Goal: Task Accomplishment & Management: Manage account settings

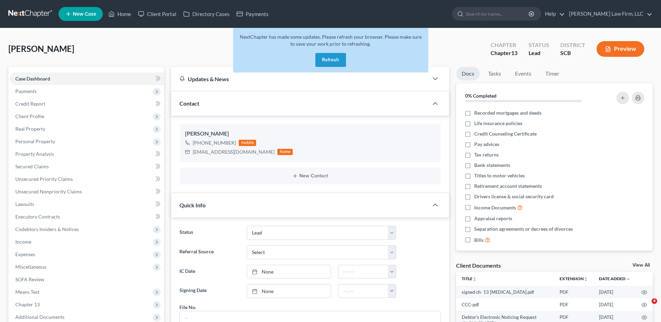
select select "4"
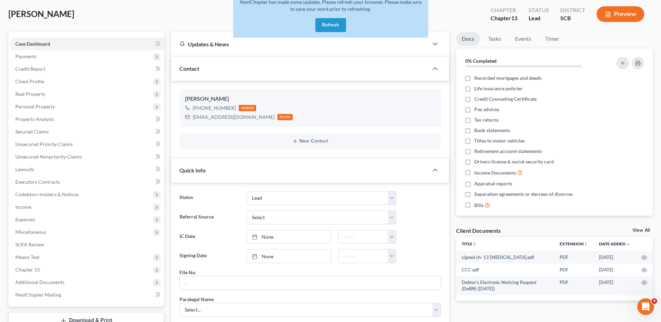
scroll to position [763, 0]
click at [326, 27] on button "Refresh" at bounding box center [330, 25] width 31 height 14
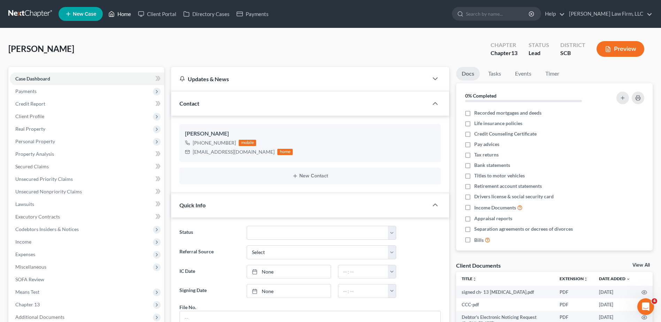
click at [125, 18] on link "Home" at bounding box center [120, 14] width 30 height 13
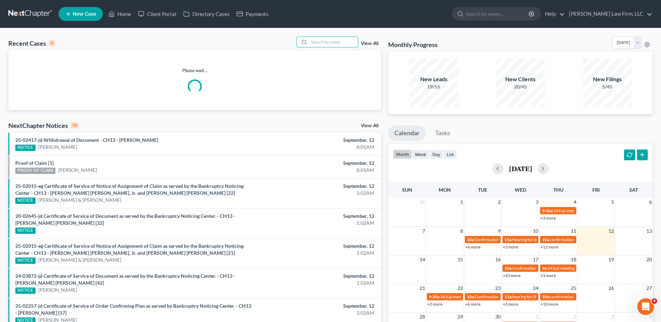
click at [319, 39] on input "search" at bounding box center [333, 42] width 49 height 10
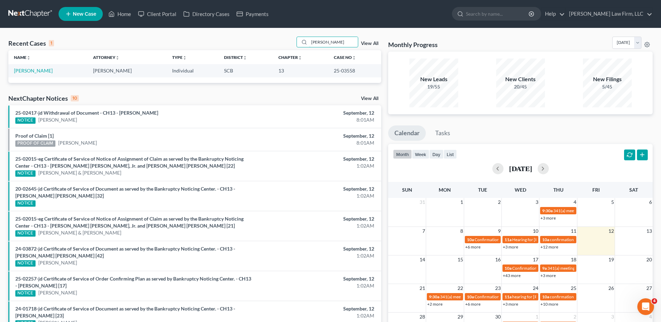
type input "[PERSON_NAME]"
click at [39, 71] on link "[PERSON_NAME]" at bounding box center [33, 71] width 39 height 6
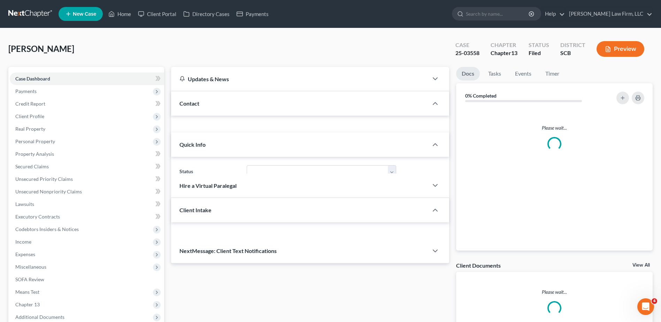
select select "1"
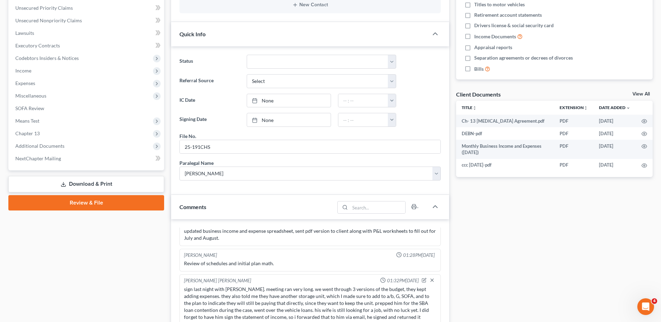
scroll to position [174, 0]
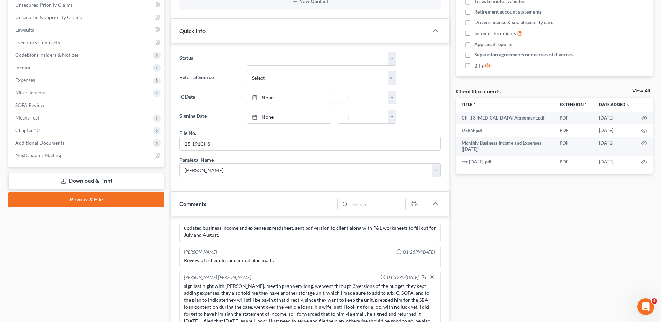
click at [102, 178] on link "Download & Print" at bounding box center [86, 181] width 156 height 16
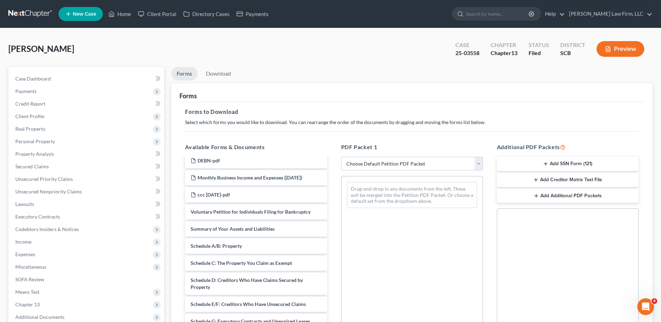
scroll to position [35, 0]
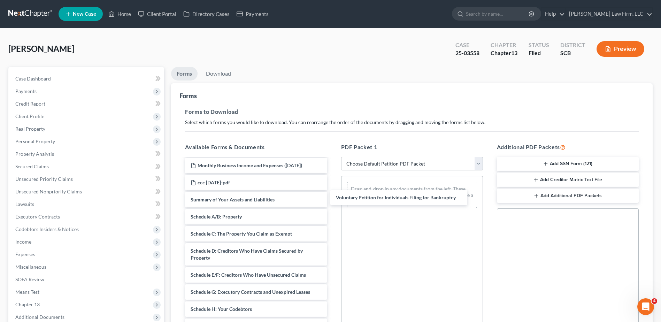
drag, startPoint x: 256, startPoint y: 196, endPoint x: 402, endPoint y: 194, distance: 145.3
click at [332, 194] on div "Voluntary Petition for Individuals Filing for Bankruptcy Ch- 13 Retainer Agreem…" at bounding box center [255, 313] width 153 height 378
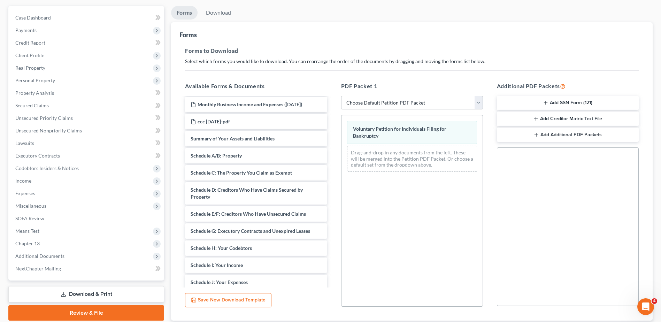
scroll to position [108, 0]
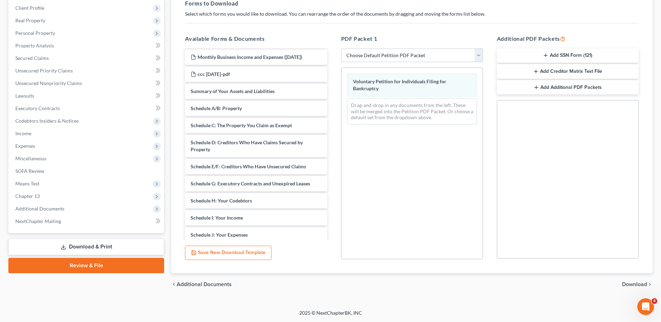
click at [633, 283] on span "Download" at bounding box center [634, 285] width 25 height 6
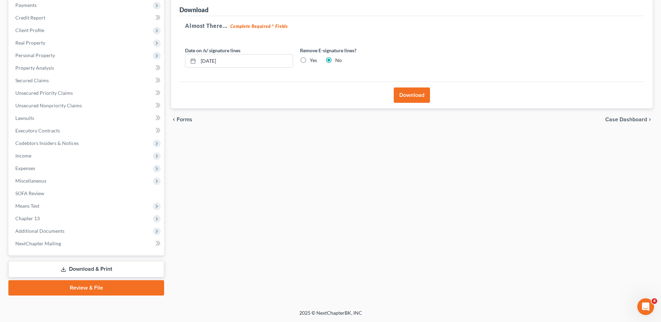
scroll to position [86, 0]
click at [243, 61] on input "09/12/2025" at bounding box center [245, 60] width 94 height 13
click at [310, 60] on label "Yes" at bounding box center [313, 60] width 7 height 7
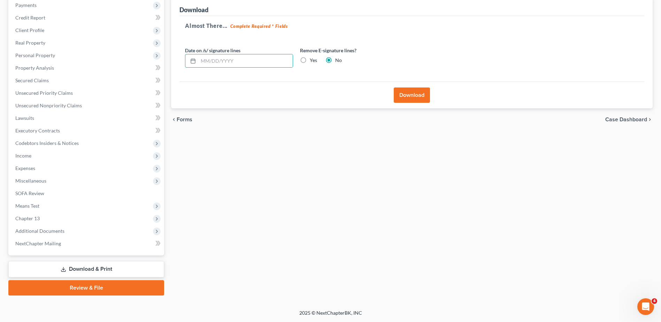
click at [313, 60] on input "Yes" at bounding box center [315, 59] width 5 height 5
radio input "true"
radio input "false"
click at [412, 98] on button "Download" at bounding box center [412, 94] width 36 height 15
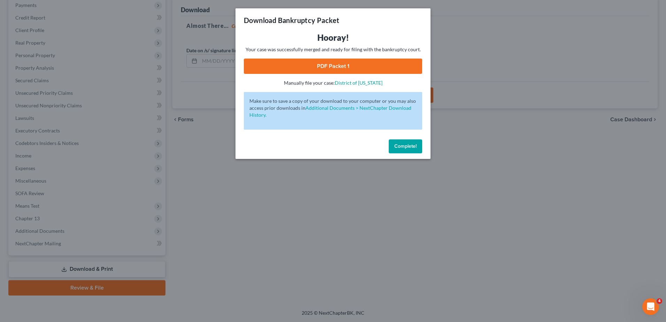
click at [340, 70] on link "PDF Packet 1" at bounding box center [333, 66] width 178 height 15
click at [415, 148] on span "Complete!" at bounding box center [405, 146] width 22 height 6
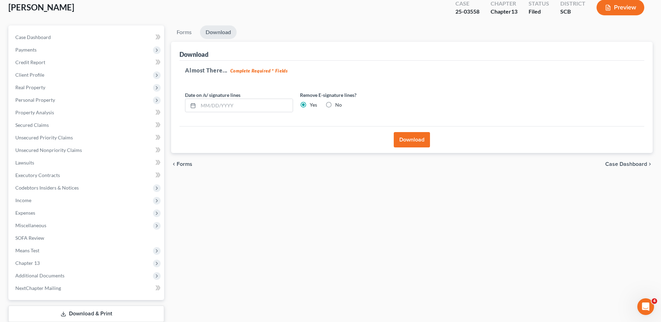
scroll to position [0, 0]
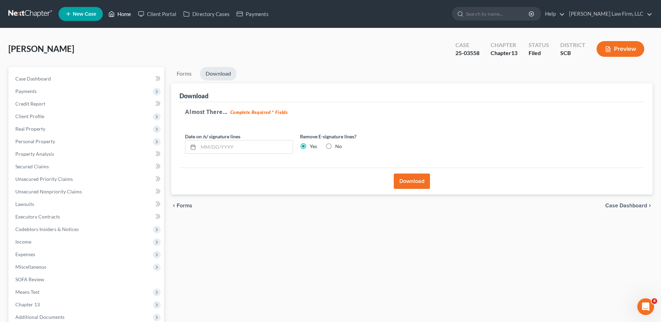
click at [124, 18] on link "Home" at bounding box center [120, 14] width 30 height 13
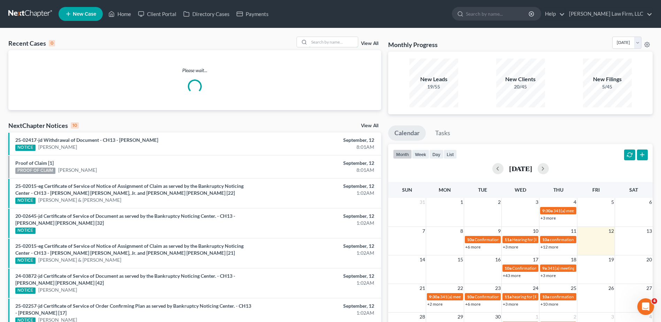
click at [333, 46] on input "search" at bounding box center [333, 42] width 49 height 10
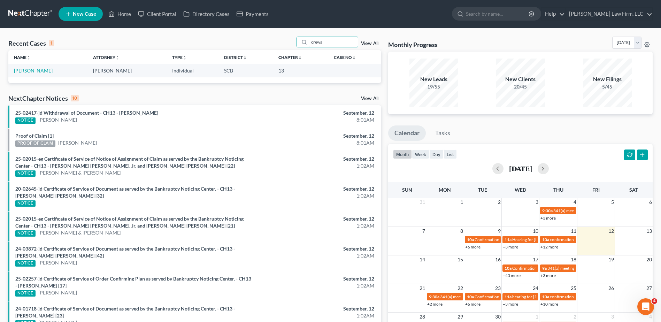
type input "crews"
click at [32, 72] on link "Crews, Mark" at bounding box center [33, 71] width 39 height 6
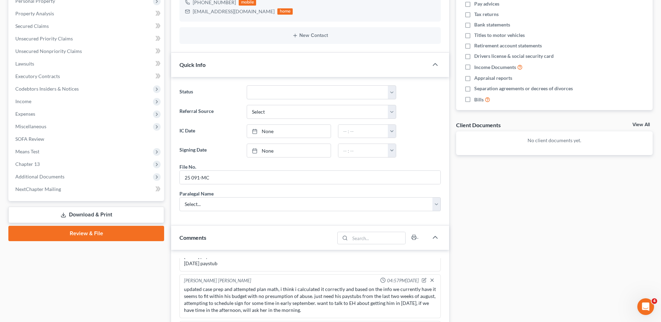
scroll to position [209, 0]
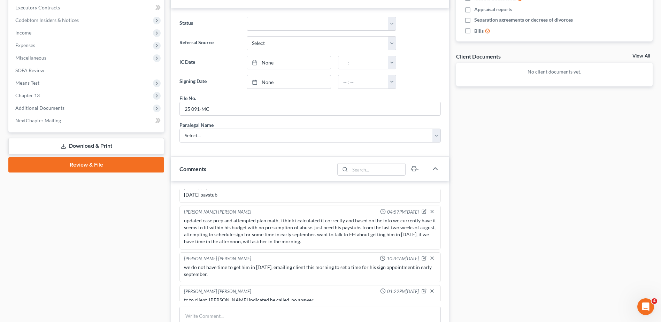
click at [101, 110] on span "Additional Documents" at bounding box center [87, 108] width 154 height 13
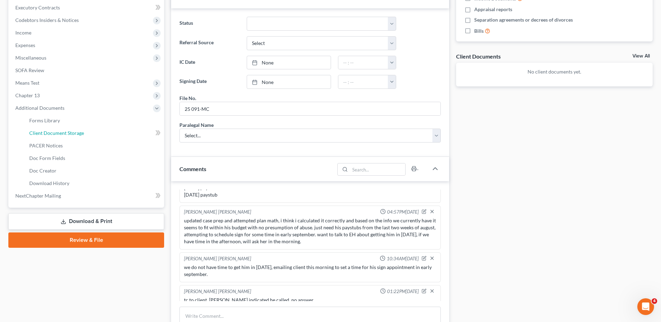
click at [90, 131] on link "Client Document Storage" at bounding box center [94, 133] width 140 height 13
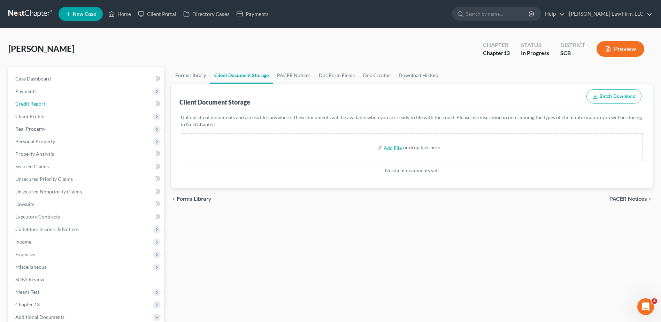
click at [45, 101] on span "Credit Report" at bounding box center [30, 104] width 30 height 6
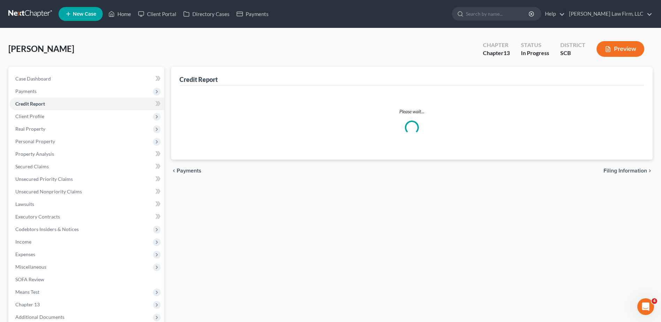
click at [42, 117] on span "Client Profile" at bounding box center [29, 116] width 29 height 6
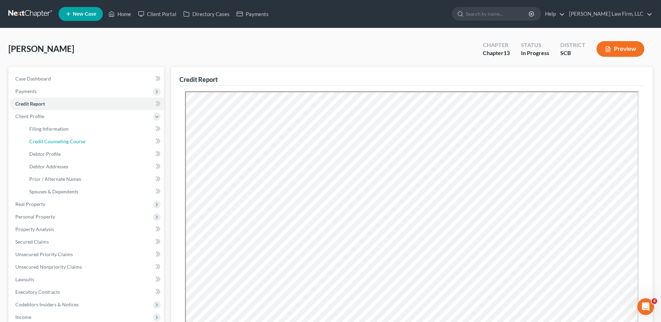
click at [55, 140] on span "Credit Counseling Course" at bounding box center [57, 141] width 56 height 6
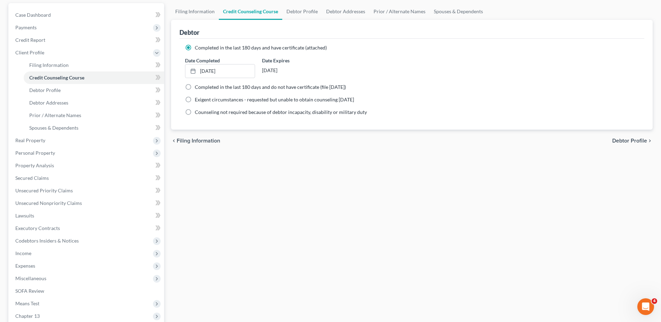
scroll to position [161, 0]
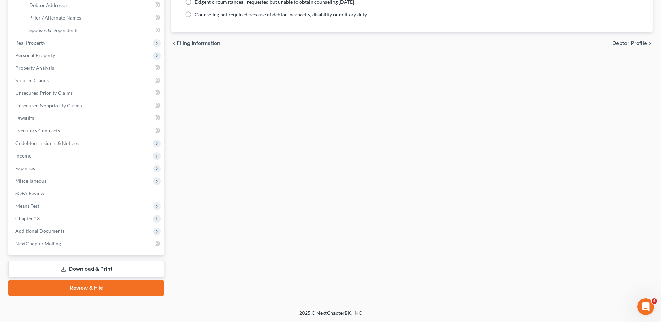
click at [69, 235] on span "Additional Documents" at bounding box center [87, 231] width 154 height 13
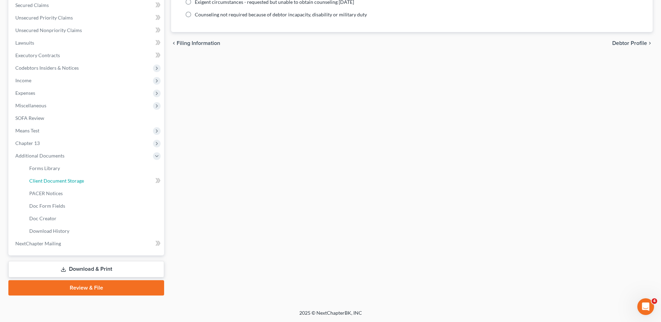
click at [80, 185] on link "Client Document Storage" at bounding box center [94, 181] width 140 height 13
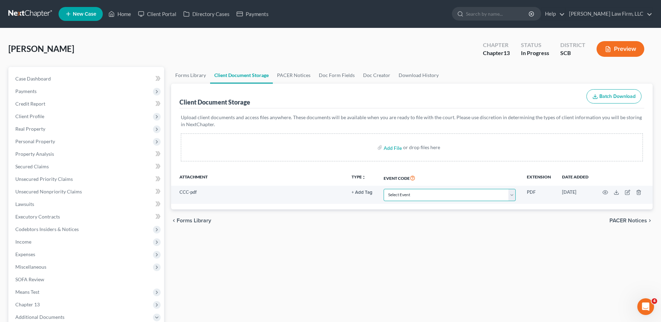
click at [420, 195] on select "Select Event Amended Application Amended Document Amended Schedules/Statements …" at bounding box center [450, 195] width 132 height 12
select select "6"
click at [384, 189] on select "Select Event Amended Application Amended Document Amended Schedules/Statements …" at bounding box center [450, 195] width 132 height 12
click at [198, 77] on link "Forms Library" at bounding box center [190, 75] width 39 height 17
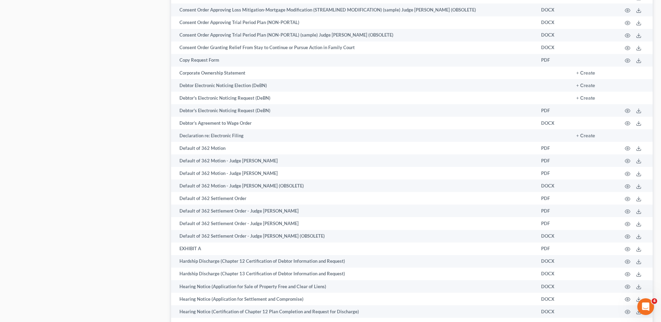
scroll to position [767, 0]
click at [589, 100] on button "+ Create" at bounding box center [585, 98] width 19 height 5
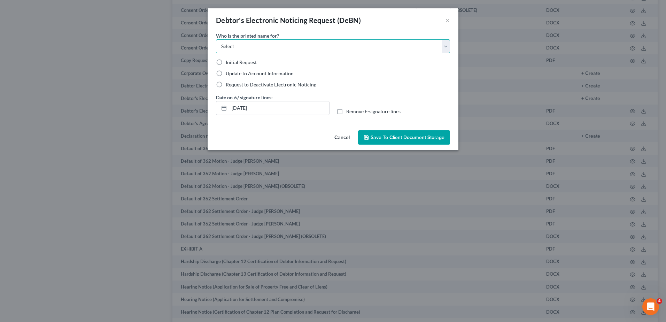
click at [320, 48] on select "Select Debtor Attorney" at bounding box center [333, 46] width 234 height 14
select select "0"
click at [216, 39] on select "Select Debtor Attorney" at bounding box center [333, 46] width 234 height 14
click at [245, 62] on span "Initial Request" at bounding box center [241, 62] width 31 height 6
click at [233, 62] on input "Initial Request" at bounding box center [231, 61] width 5 height 5
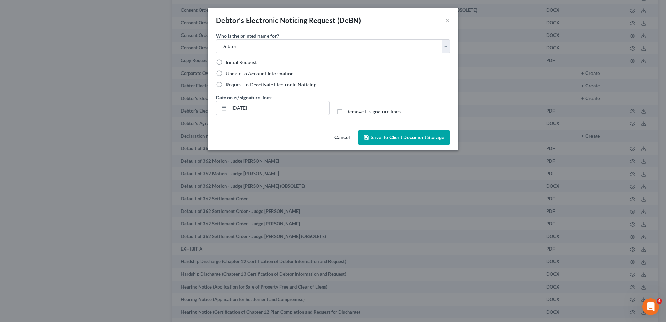
radio input "true"
click at [277, 106] on input "09/12/2025" at bounding box center [279, 107] width 100 height 13
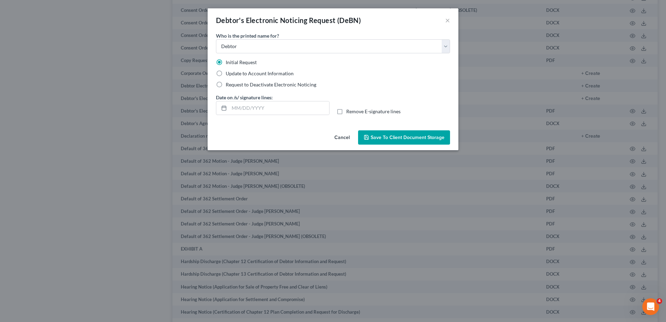
click at [346, 111] on label "Remove E-signature lines" at bounding box center [373, 111] width 54 height 7
click at [349, 111] on input "Remove E-signature lines" at bounding box center [351, 110] width 5 height 5
checkbox input "true"
click at [377, 139] on span "Save to Client Document Storage" at bounding box center [408, 138] width 74 height 6
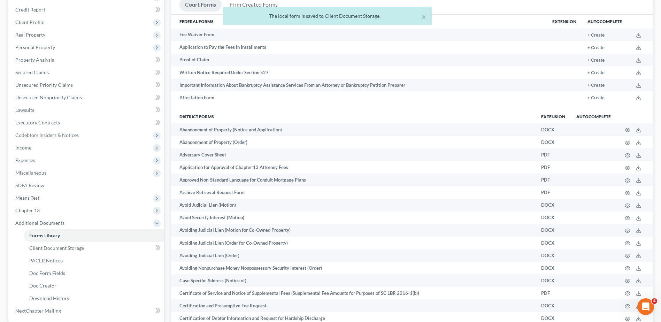
scroll to position [0, 0]
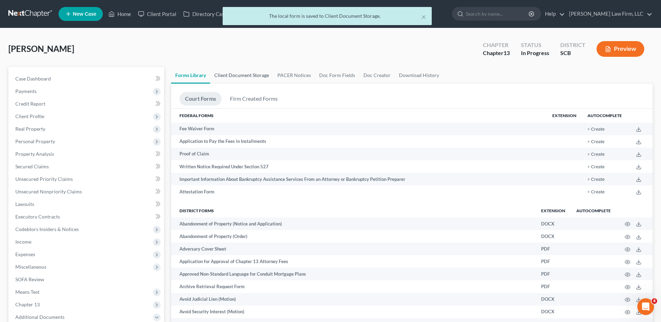
click at [249, 77] on link "Client Document Storage" at bounding box center [241, 75] width 63 height 17
select select "6"
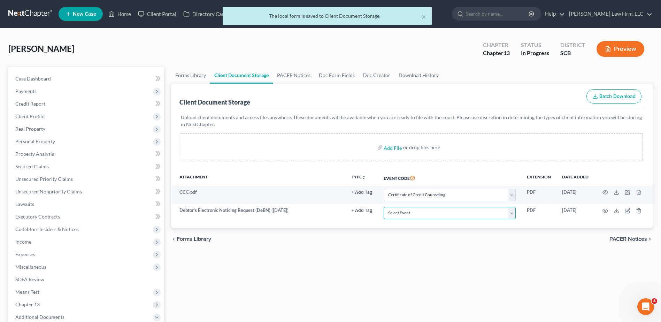
click at [437, 212] on select "Select Event Amended Application Amended Document Amended Schedules/Statements …" at bounding box center [450, 213] width 132 height 12
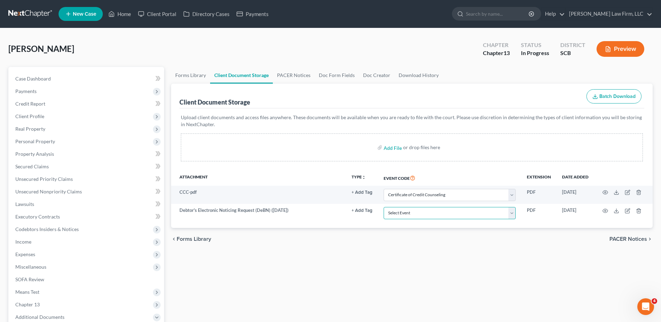
select select "16"
click at [384, 207] on select "Select Event Amended Application Amended Document Amended Schedules/Statements …" at bounding box center [450, 213] width 132 height 12
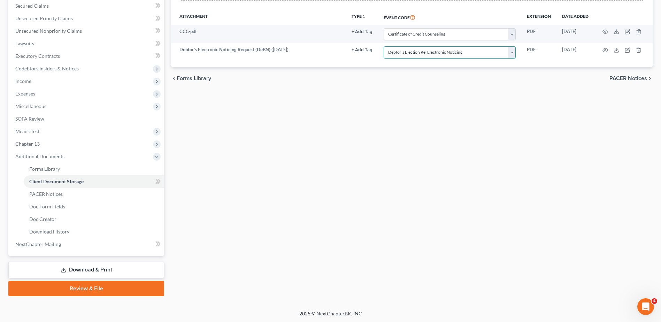
scroll to position [161, 0]
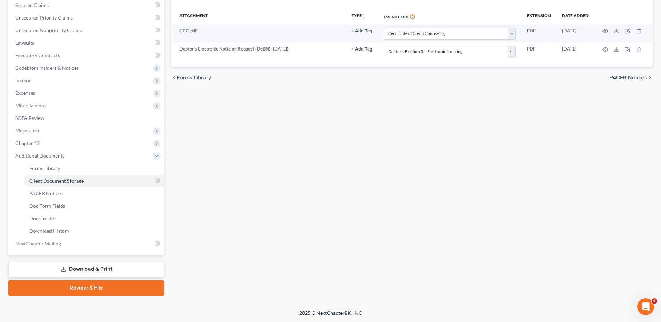
click at [88, 266] on link "Download & Print" at bounding box center [86, 269] width 156 height 16
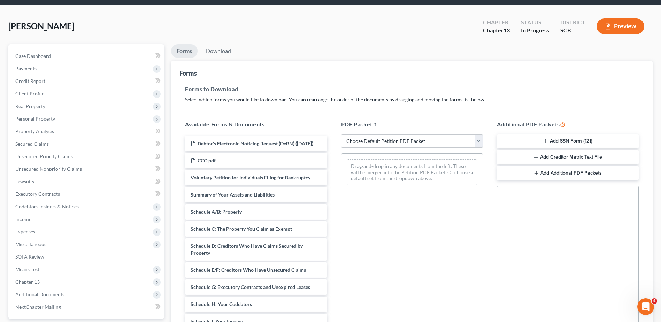
scroll to position [35, 0]
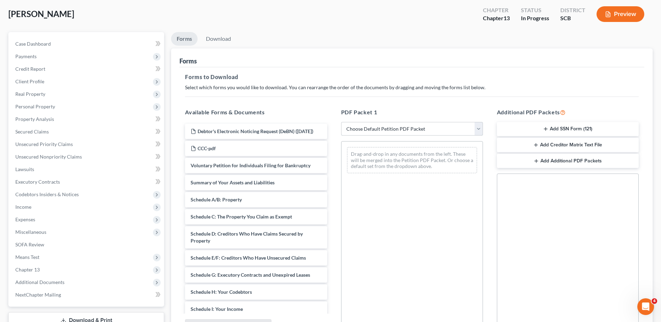
click at [373, 129] on select "Choose Default Petition PDF Packet Complete Bankruptcy Petition (all forms and …" at bounding box center [412, 129] width 142 height 14
click at [341, 122] on select "Choose Default Petition PDF Packet Complete Bankruptcy Petition (all forms and …" at bounding box center [412, 129] width 142 height 14
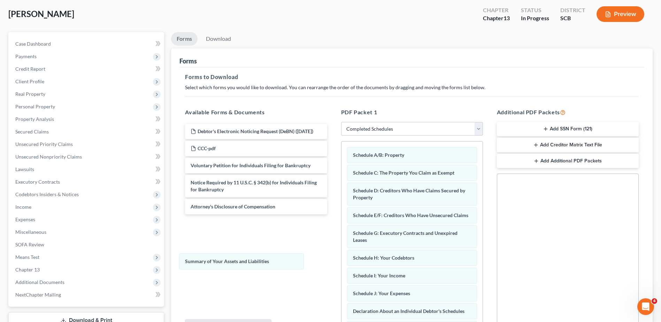
drag, startPoint x: 432, startPoint y: 152, endPoint x: 257, endPoint y: 266, distance: 208.7
click at [342, 266] on div "Summary of Your Assets and Liabilities Summary of Your Assets and Liabilities S…" at bounding box center [412, 289] width 141 height 296
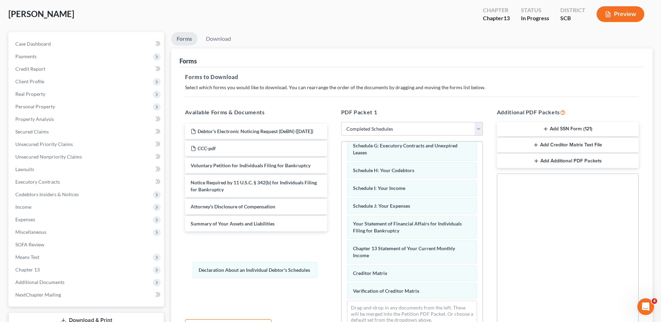
scroll to position [112, 0]
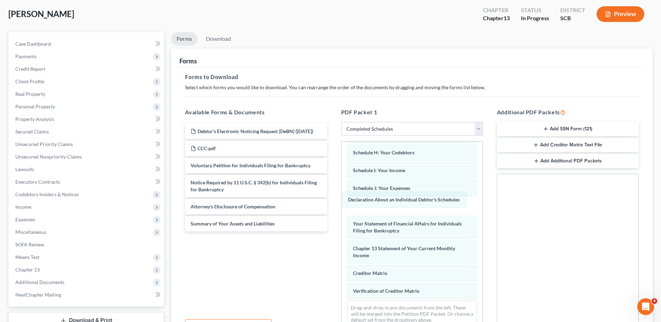
drag, startPoint x: 400, startPoint y: 208, endPoint x: 396, endPoint y: 202, distance: 7.9
click at [396, 202] on div "Declaration About an Individual Debtor's Schedules Schedule A/B: Property Sched…" at bounding box center [412, 184] width 141 height 296
click at [353, 127] on select "Choose Default Petition PDF Packet Complete Bankruptcy Petition (all forms and …" at bounding box center [412, 129] width 142 height 14
select select "0"
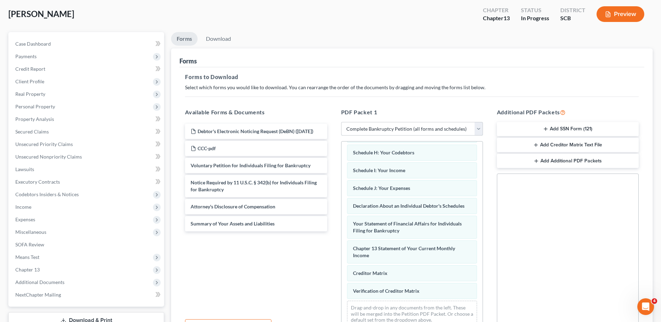
click at [341, 122] on select "Choose Default Petition PDF Packet Complete Bankruptcy Petition (all forms and …" at bounding box center [412, 129] width 142 height 14
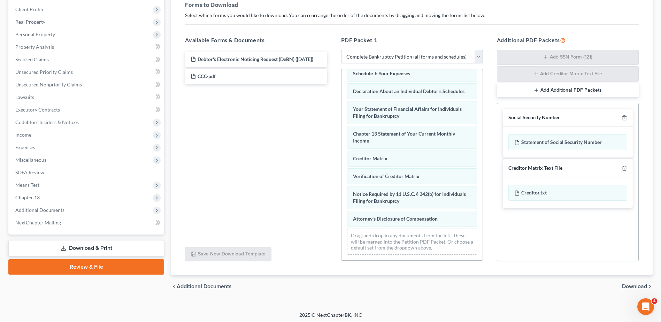
scroll to position [109, 0]
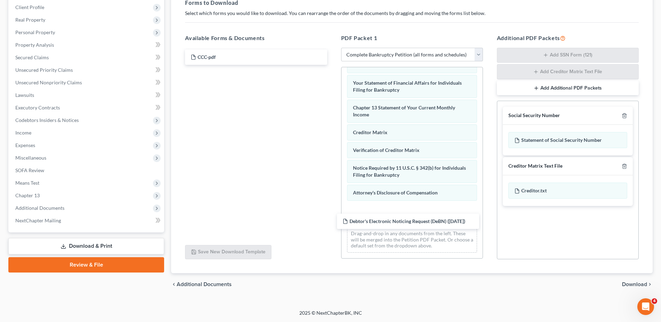
drag, startPoint x: 282, startPoint y: 58, endPoint x: 431, endPoint y: 214, distance: 216.4
click at [332, 65] on div "Debtor's Electronic Noticing Request (DeBN) (09/12/2025) Debtor's Electronic No…" at bounding box center [255, 56] width 153 height 15
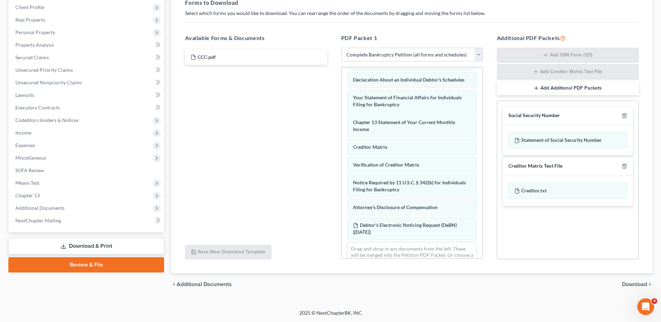
scroll to position [222, 0]
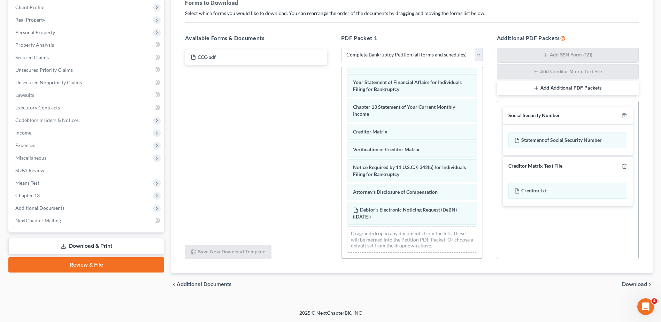
click at [639, 284] on span "Download" at bounding box center [634, 285] width 25 height 6
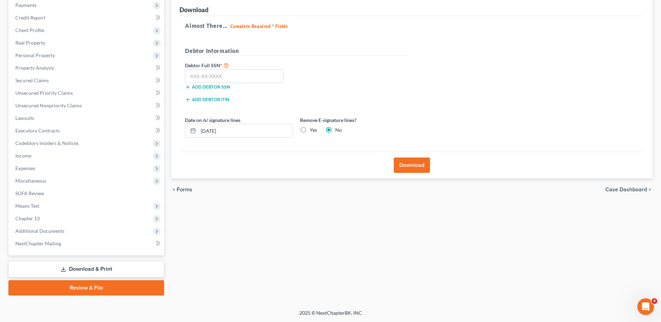
scroll to position [86, 0]
click at [266, 79] on input "text" at bounding box center [234, 76] width 99 height 14
click at [211, 77] on input "text" at bounding box center [234, 76] width 99 height 14
type input "249-25-7040"
click at [235, 131] on input "09/12/2025" at bounding box center [245, 130] width 94 height 13
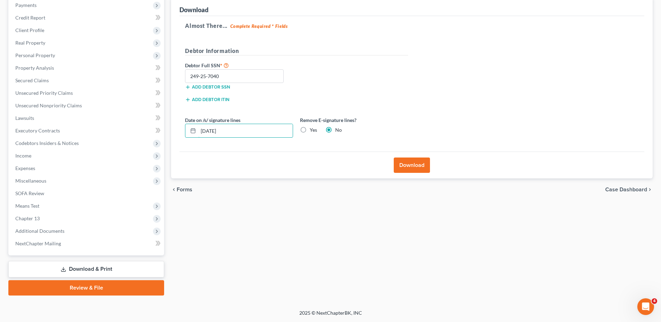
click at [235, 131] on input "09/12/2025" at bounding box center [245, 130] width 94 height 13
click at [310, 130] on label "Yes" at bounding box center [313, 130] width 7 height 7
click at [313, 130] on input "Yes" at bounding box center [315, 129] width 5 height 5
radio input "true"
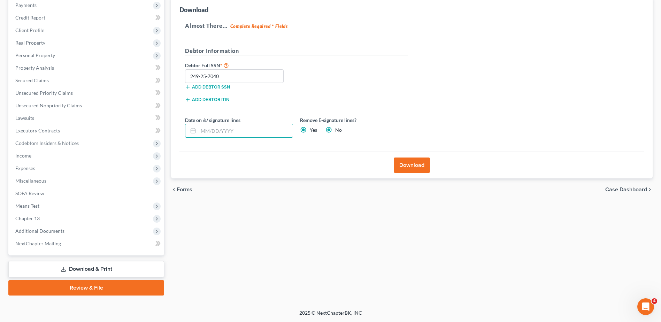
radio input "false"
click at [422, 164] on button "Download" at bounding box center [412, 165] width 36 height 15
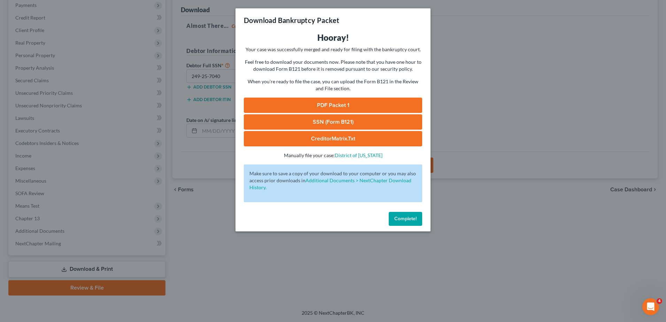
click at [349, 103] on link "PDF Packet 1" at bounding box center [333, 105] width 178 height 15
click at [337, 124] on link "SSN (Form B121)" at bounding box center [333, 121] width 178 height 15
click at [401, 216] on span "Complete!" at bounding box center [405, 219] width 22 height 6
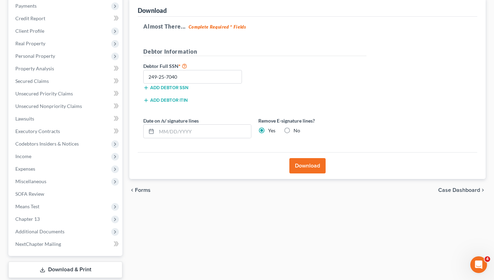
scroll to position [0, 0]
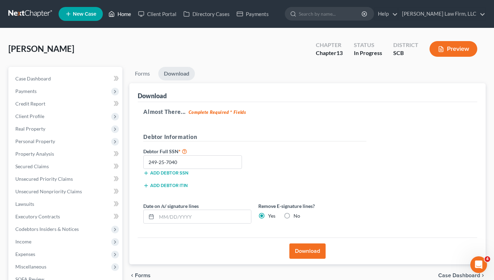
click at [122, 15] on link "Home" at bounding box center [120, 14] width 30 height 13
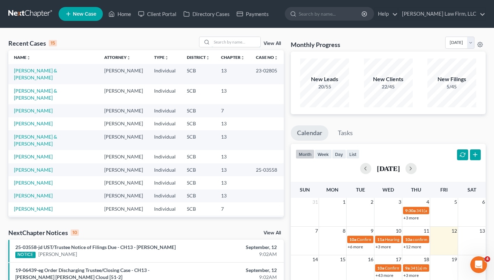
click at [223, 44] on input "search" at bounding box center [236, 42] width 49 height 10
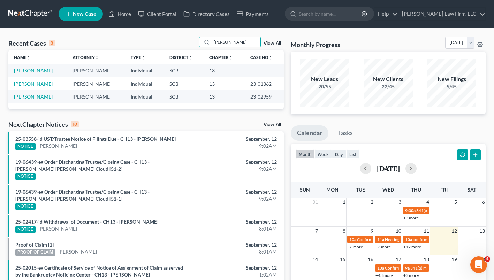
type input "dean"
click at [33, 71] on link "Dean, Bryan" at bounding box center [33, 71] width 39 height 6
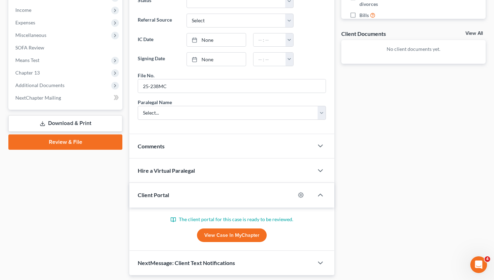
scroll to position [253, 0]
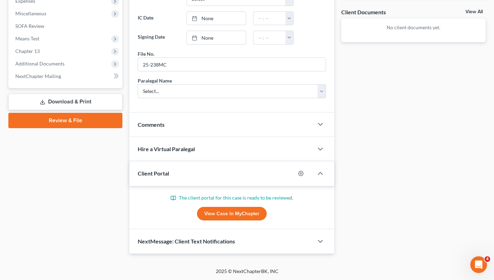
click at [236, 214] on link "View Case in MyChapter" at bounding box center [232, 214] width 70 height 14
